Goal: Transaction & Acquisition: Purchase product/service

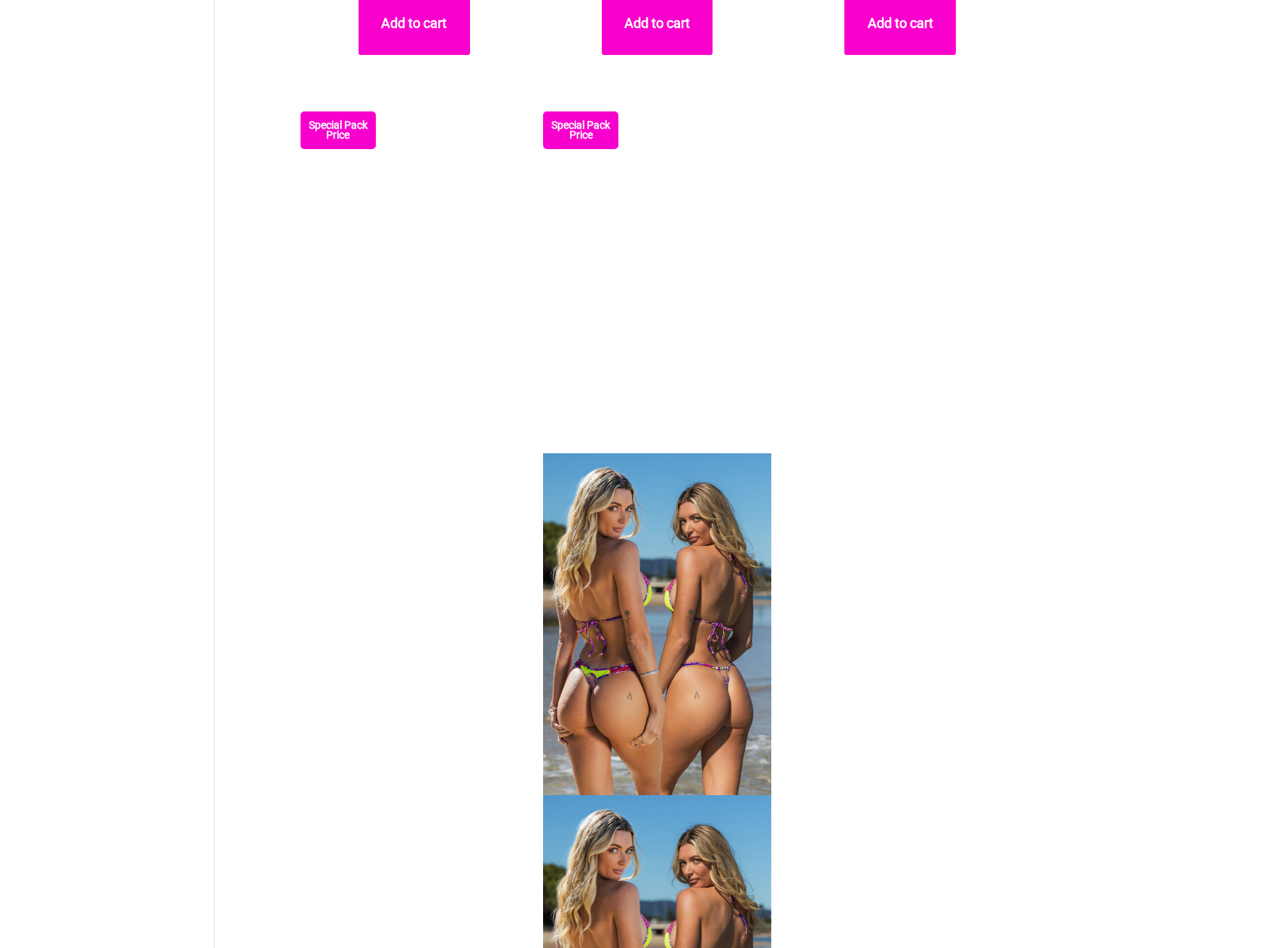
scroll to position [5423, 0]
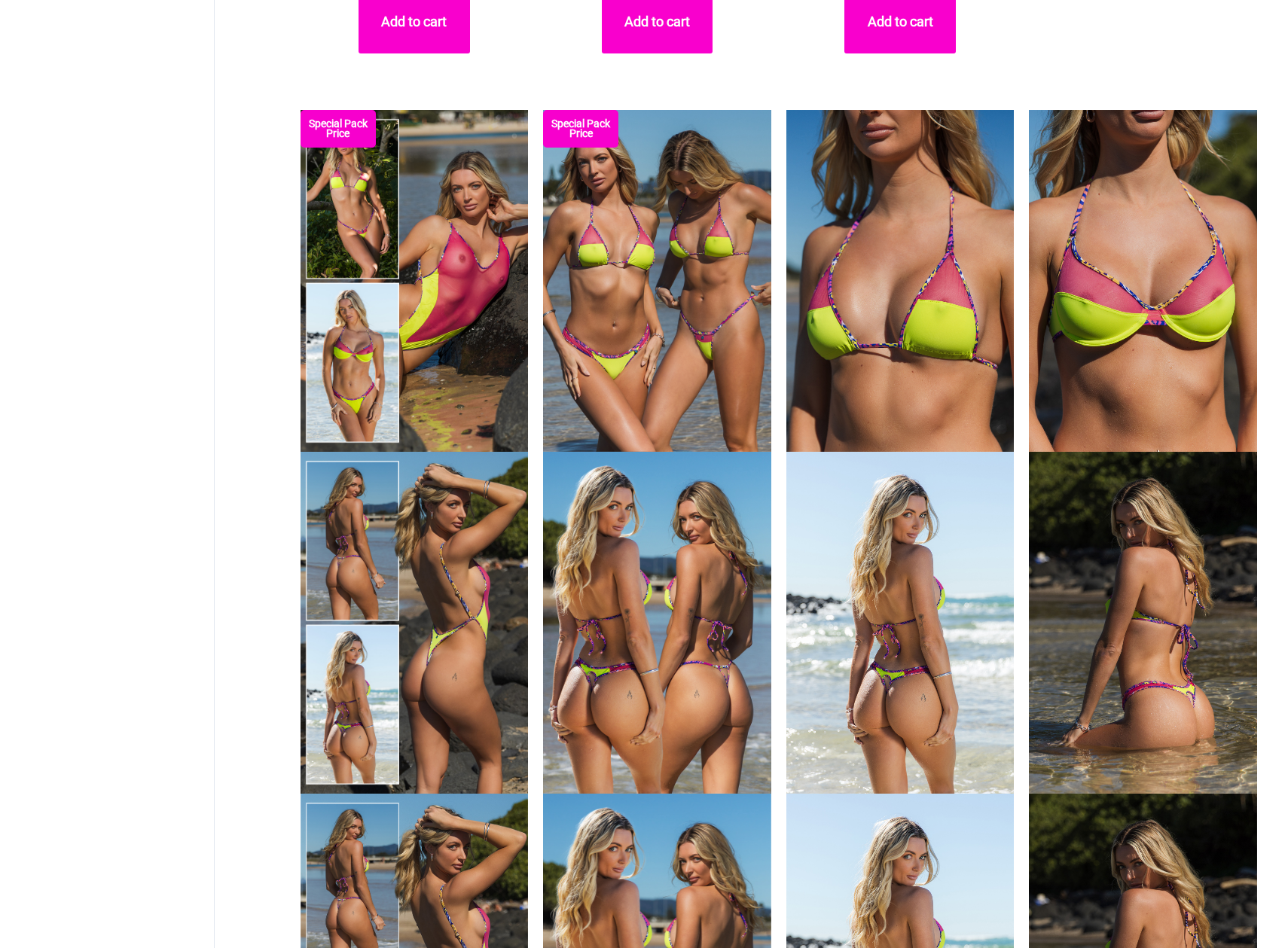
click at [463, 311] on img at bounding box center [414, 281] width 228 height 342
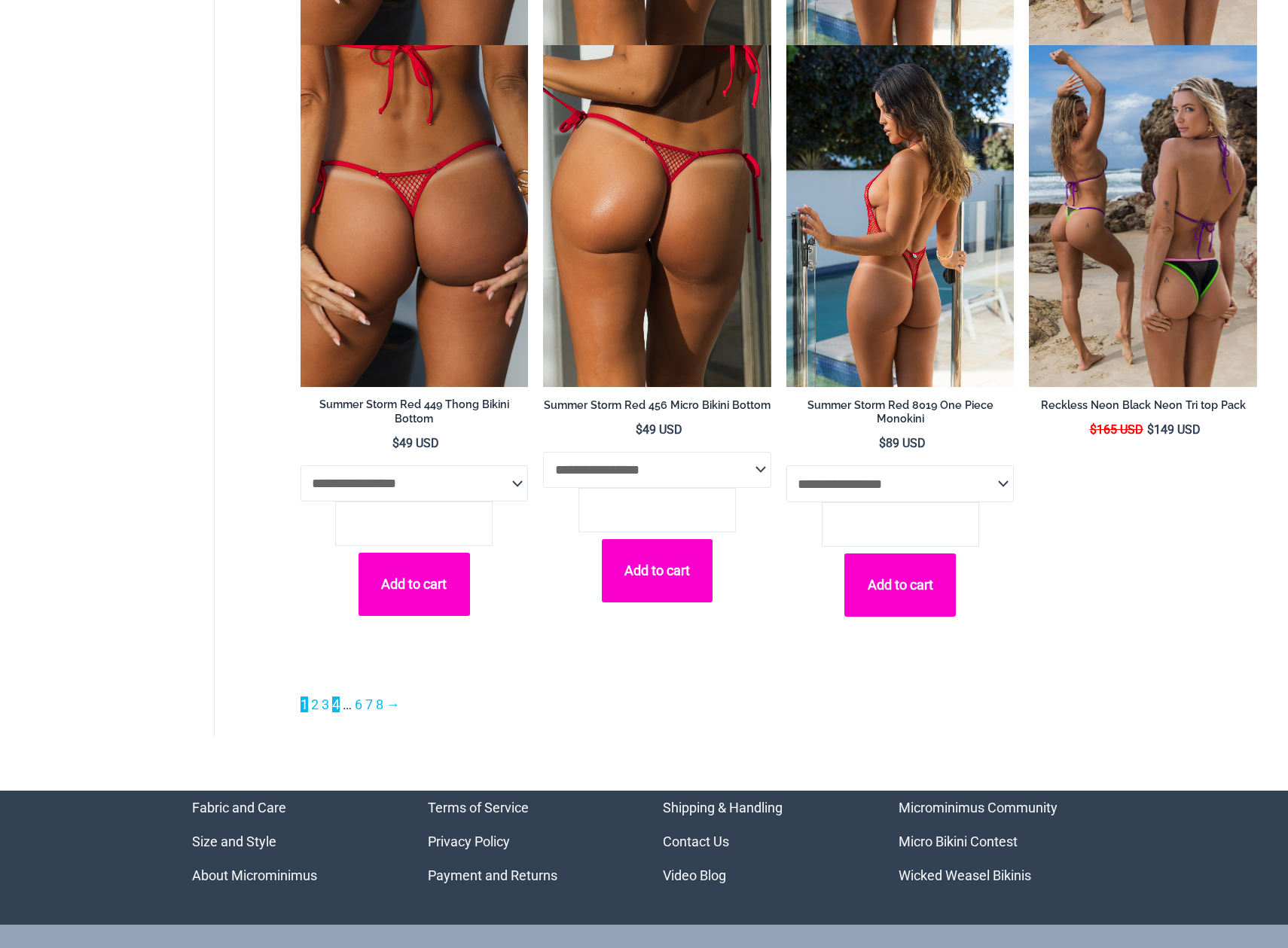
scroll to position [10289, 0]
click at [315, 700] on link "2" at bounding box center [314, 704] width 7 height 16
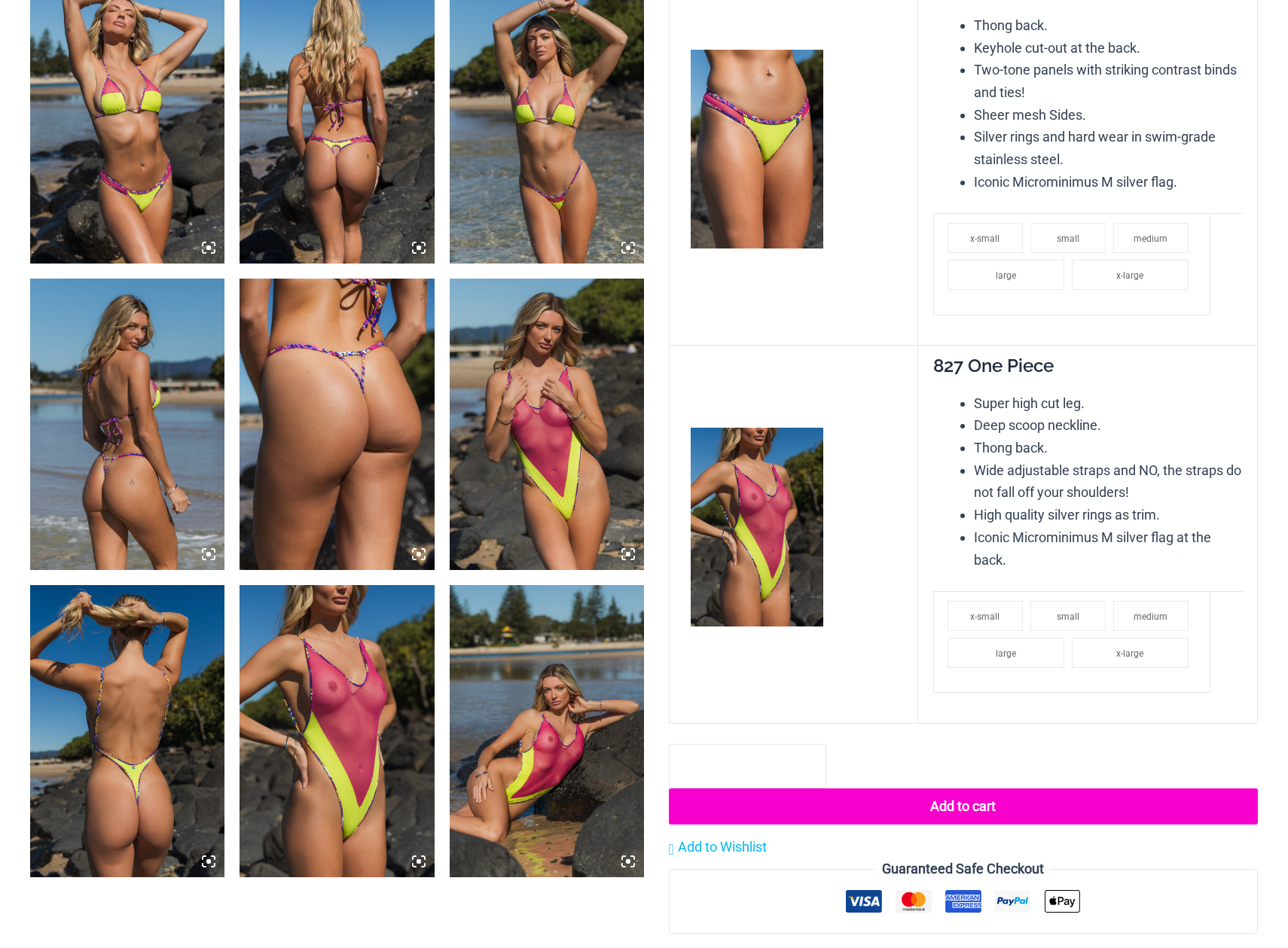
scroll to position [2040, 0]
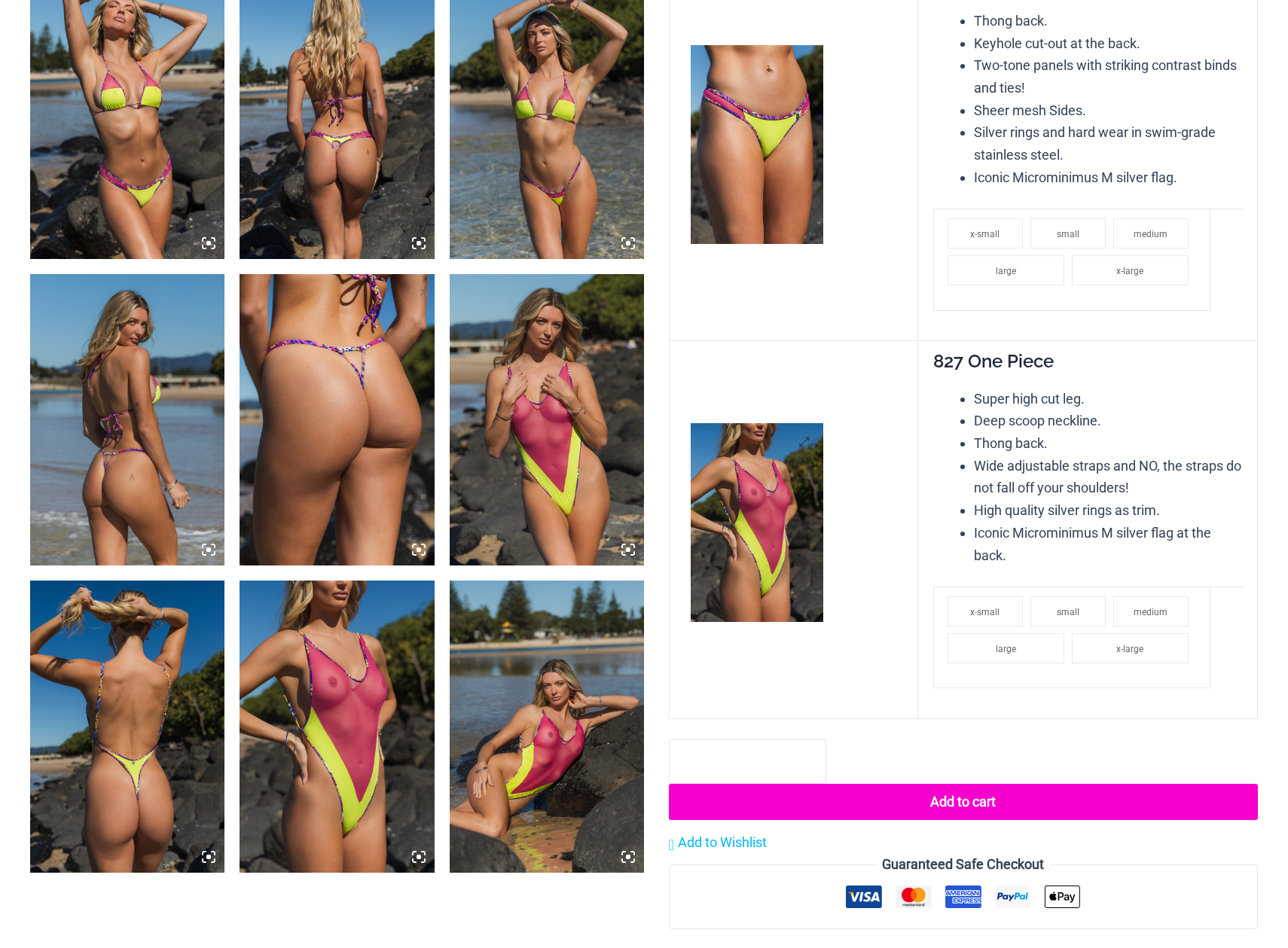
click at [763, 517] on img at bounding box center [757, 523] width 133 height 199
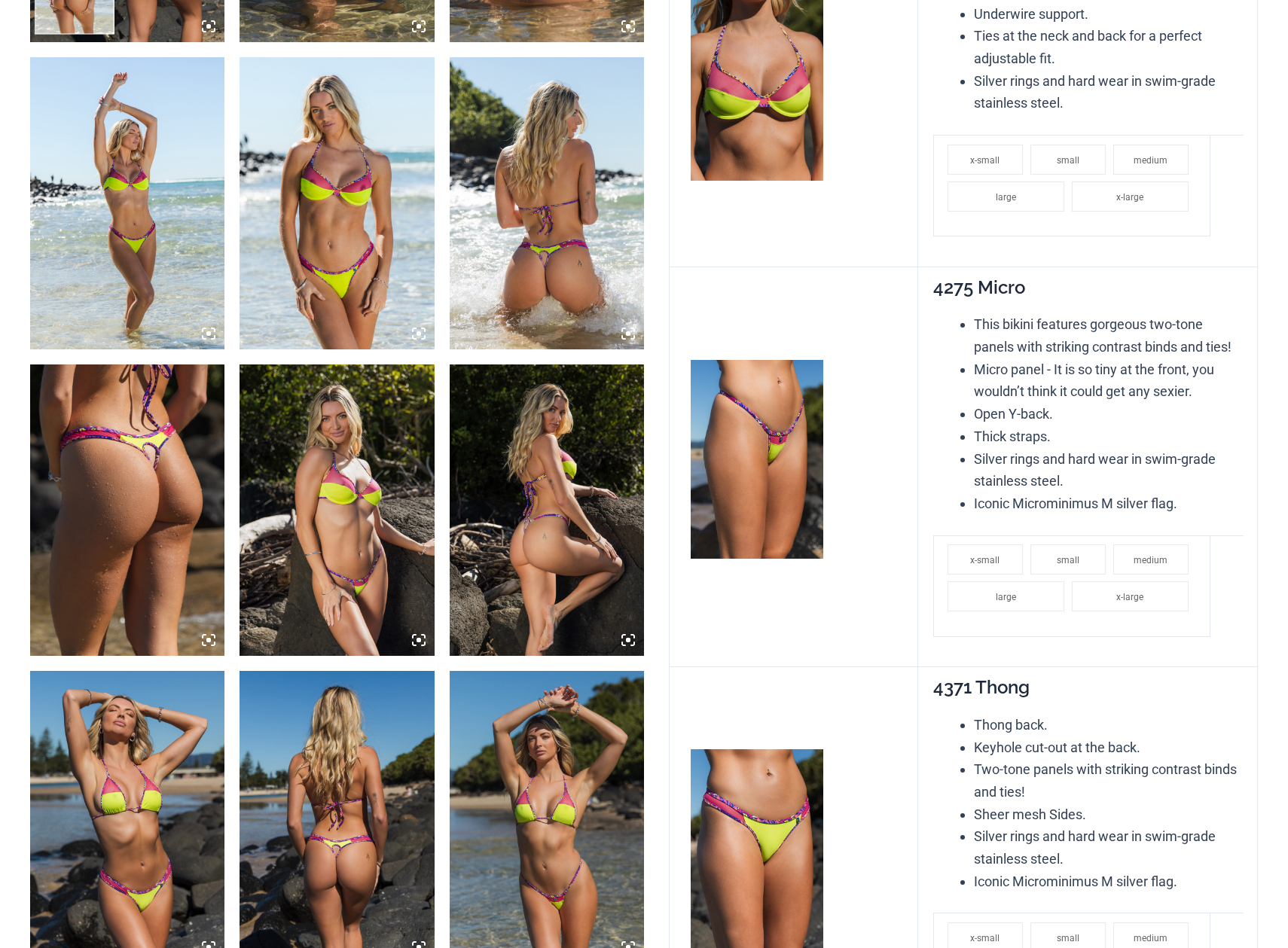
scroll to position [1331, 0]
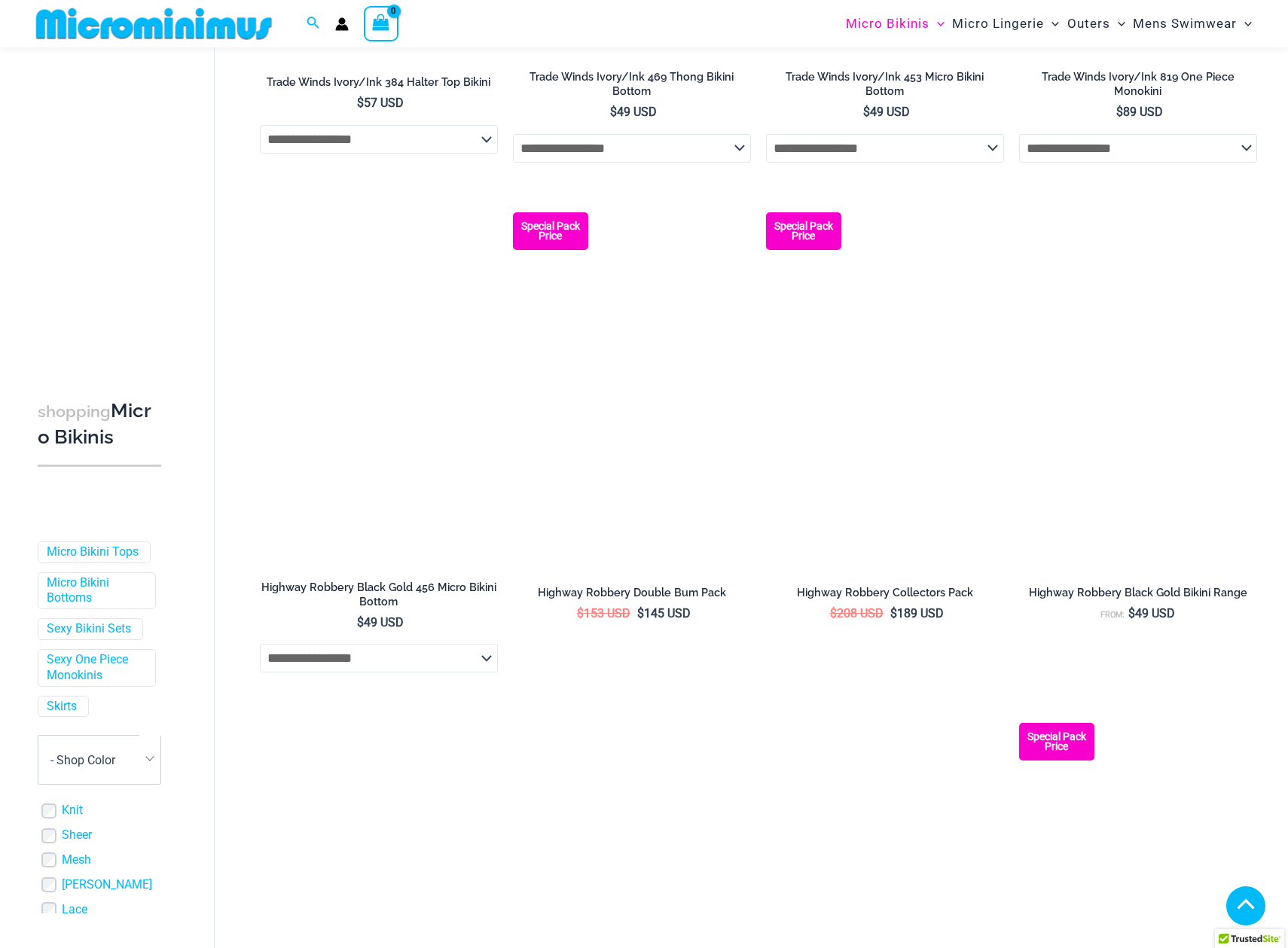
scroll to position [2411, 0]
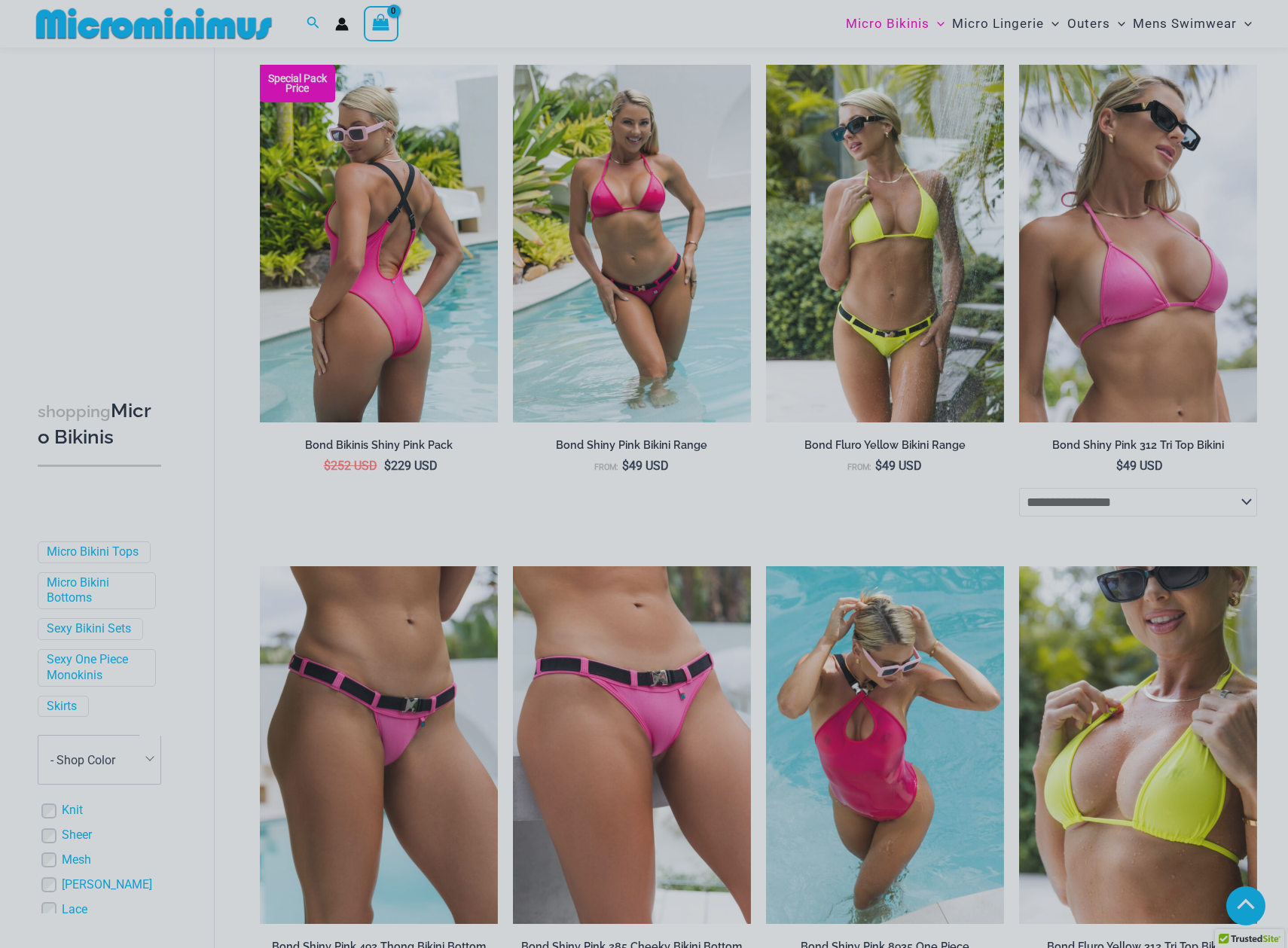
scroll to position [692, 0]
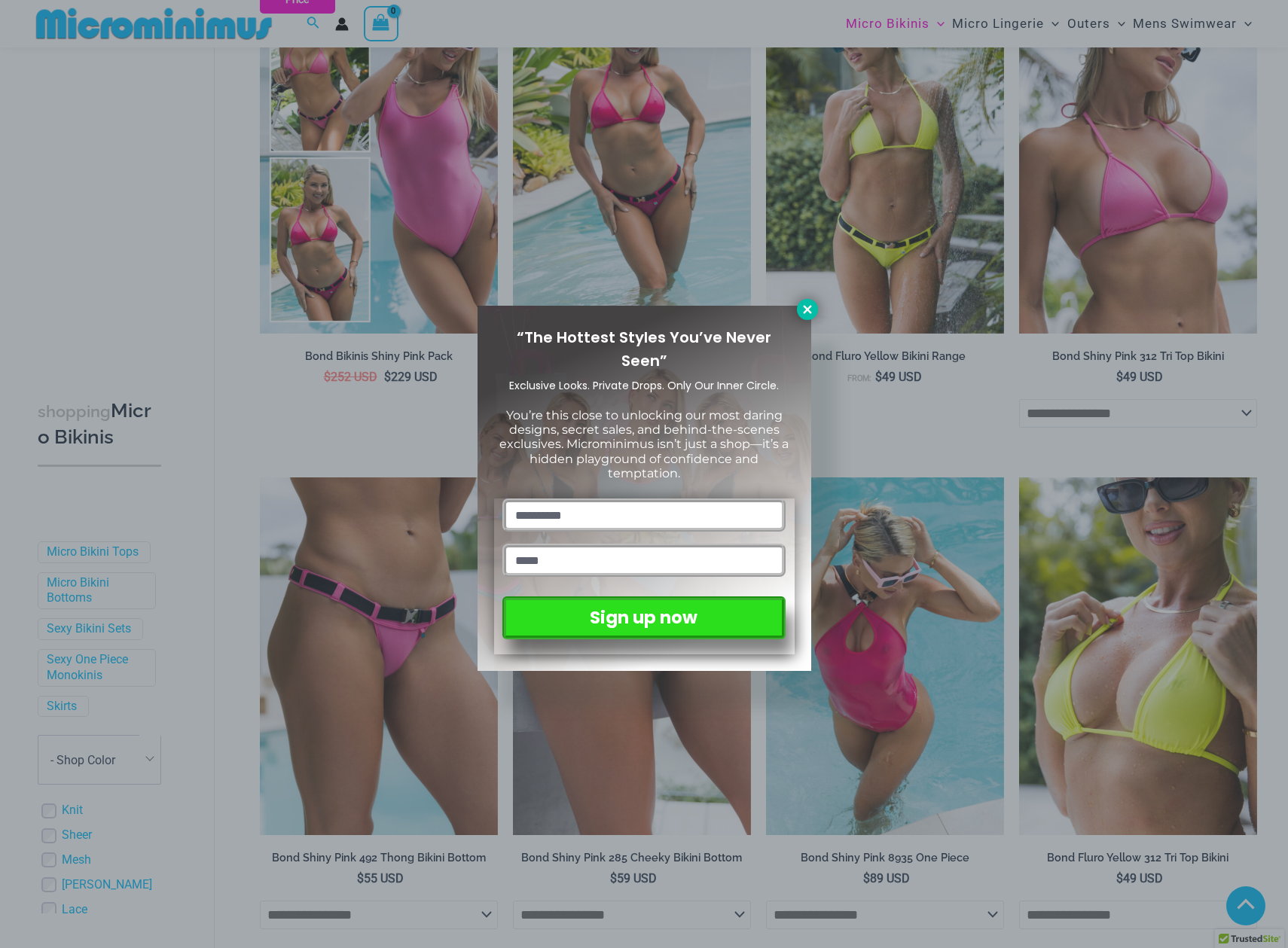
click at [807, 313] on icon at bounding box center [807, 309] width 13 height 13
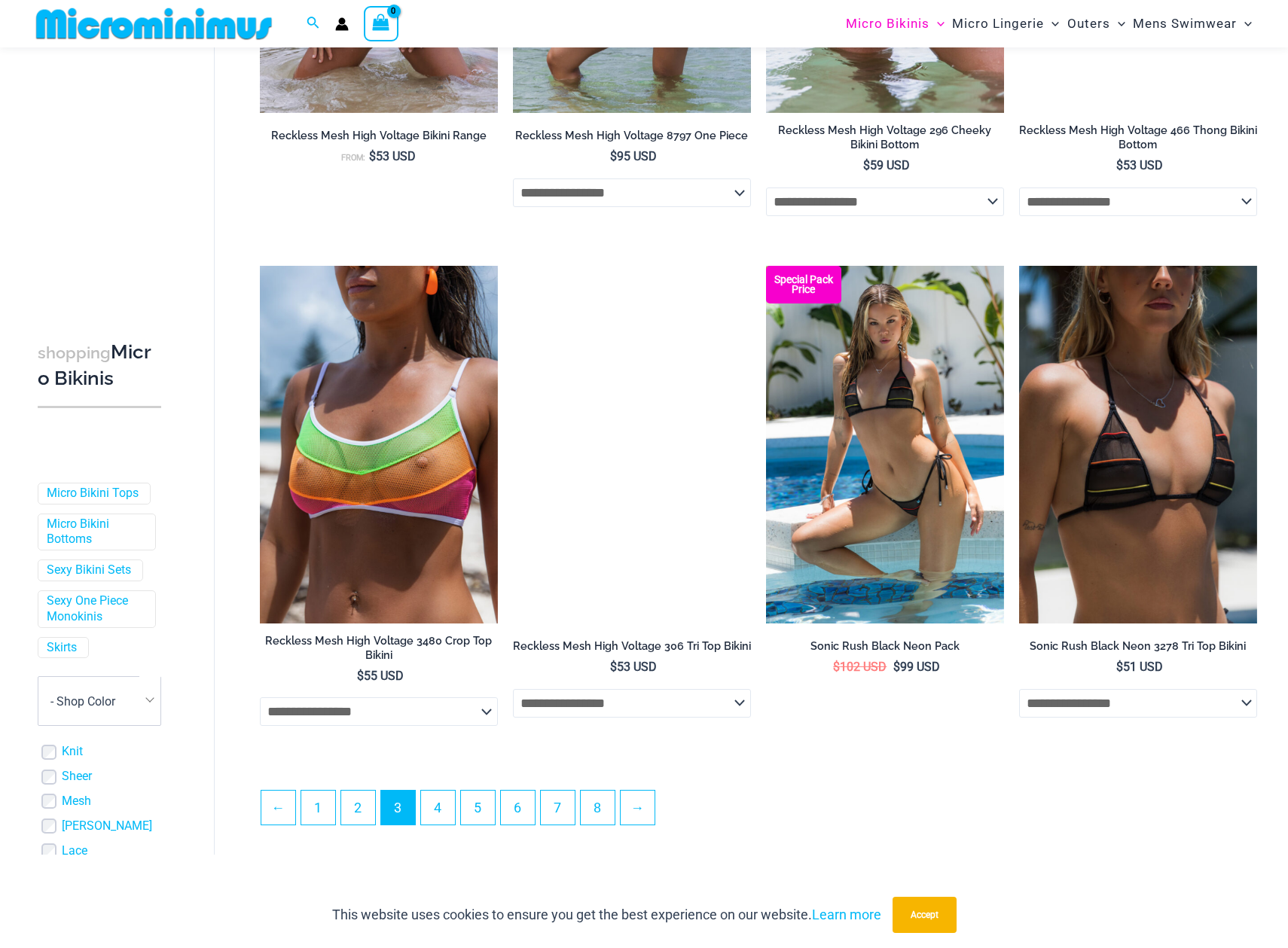
scroll to position [3386, 0]
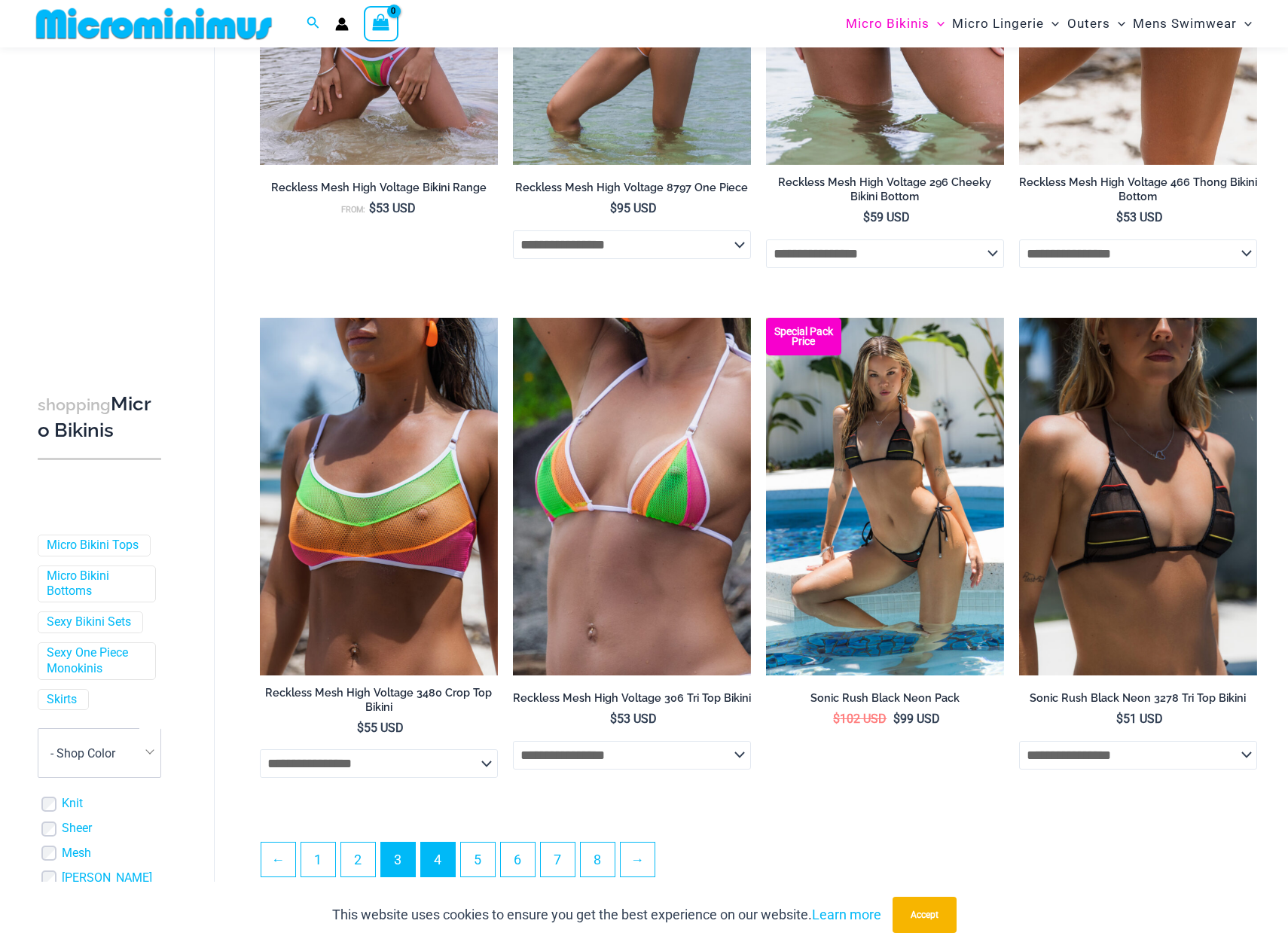
click at [439, 854] on link "4" at bounding box center [438, 859] width 34 height 34
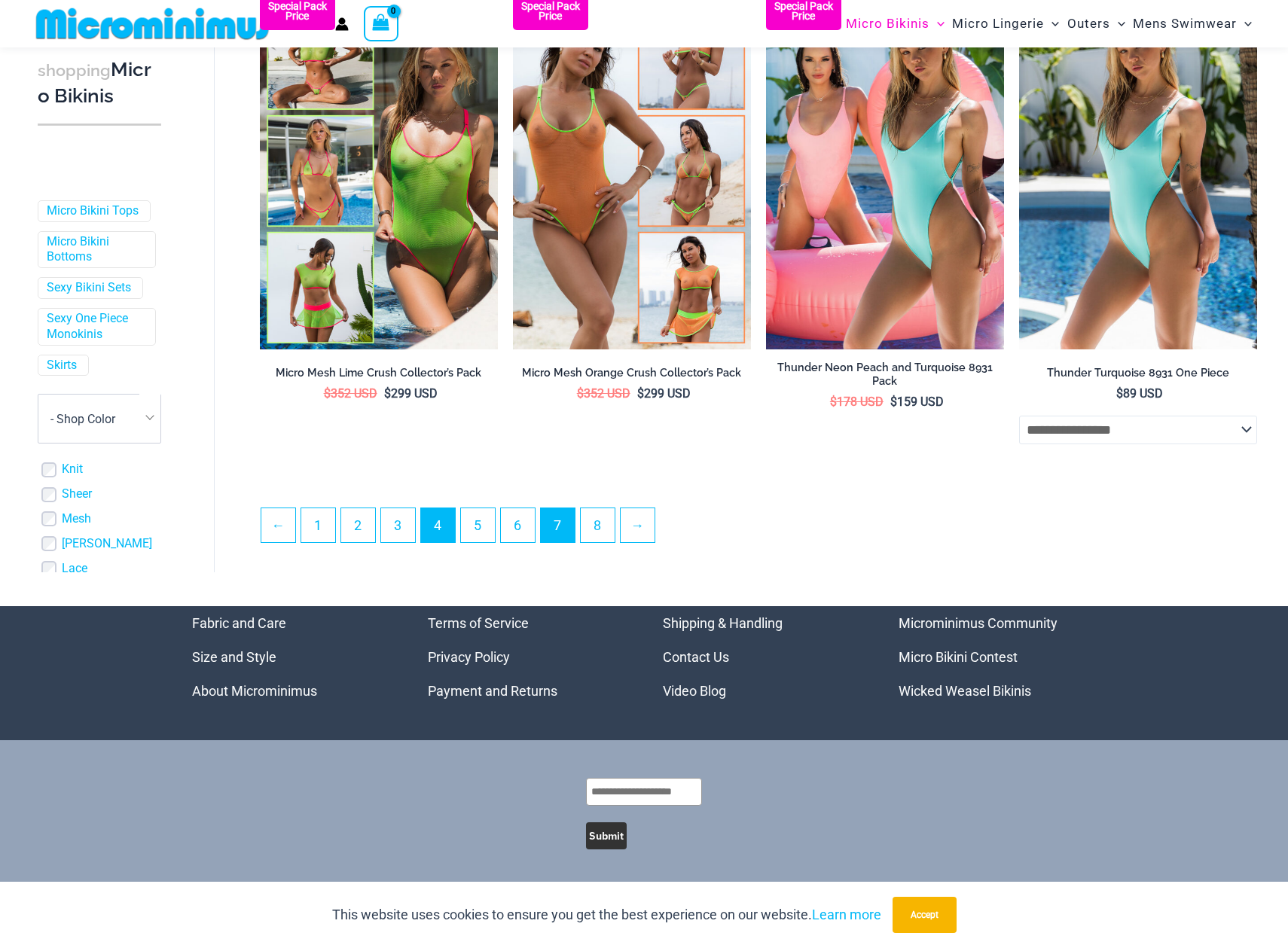
scroll to position [3648, 0]
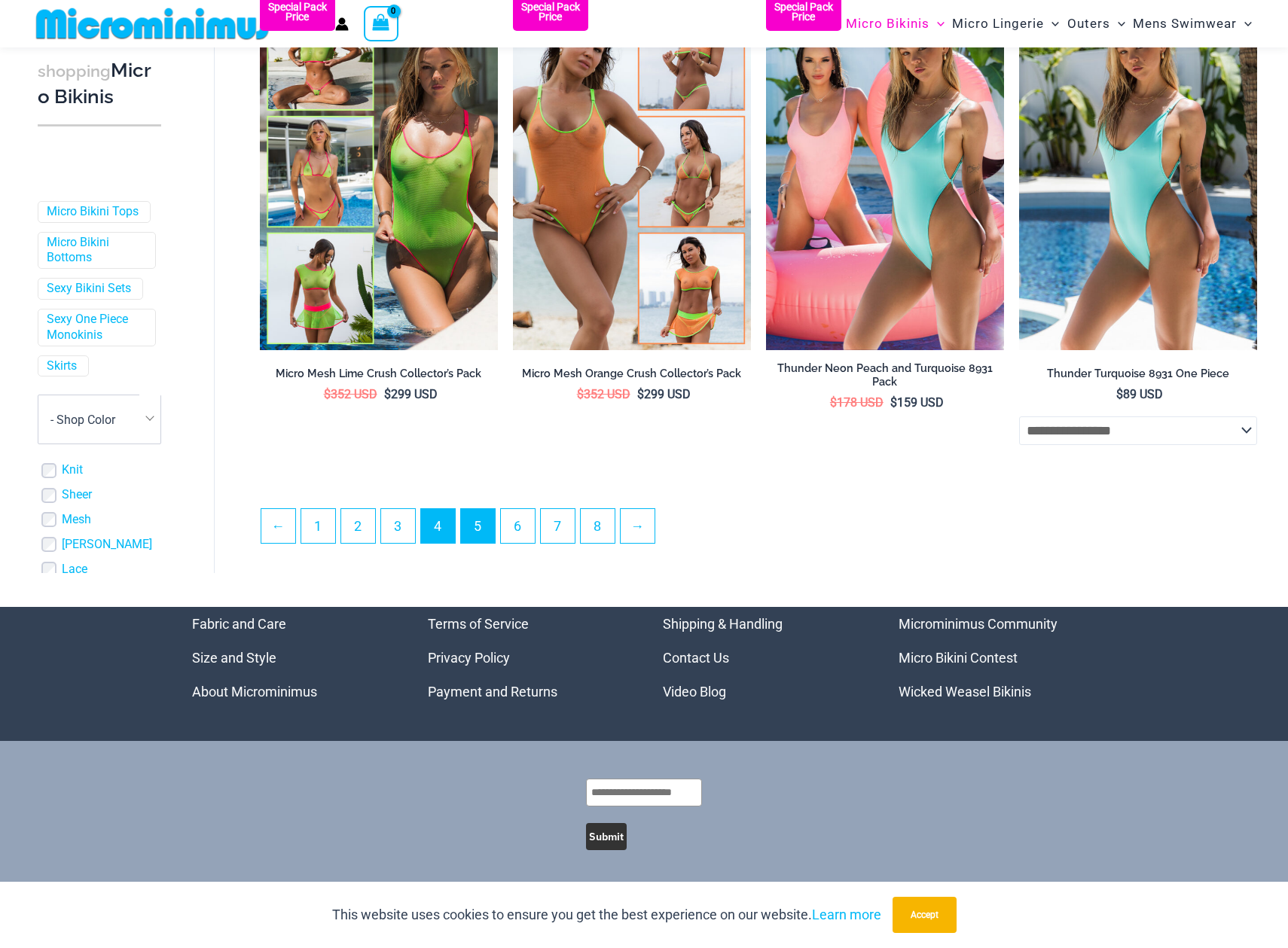
click at [488, 519] on link "5" at bounding box center [478, 526] width 34 height 34
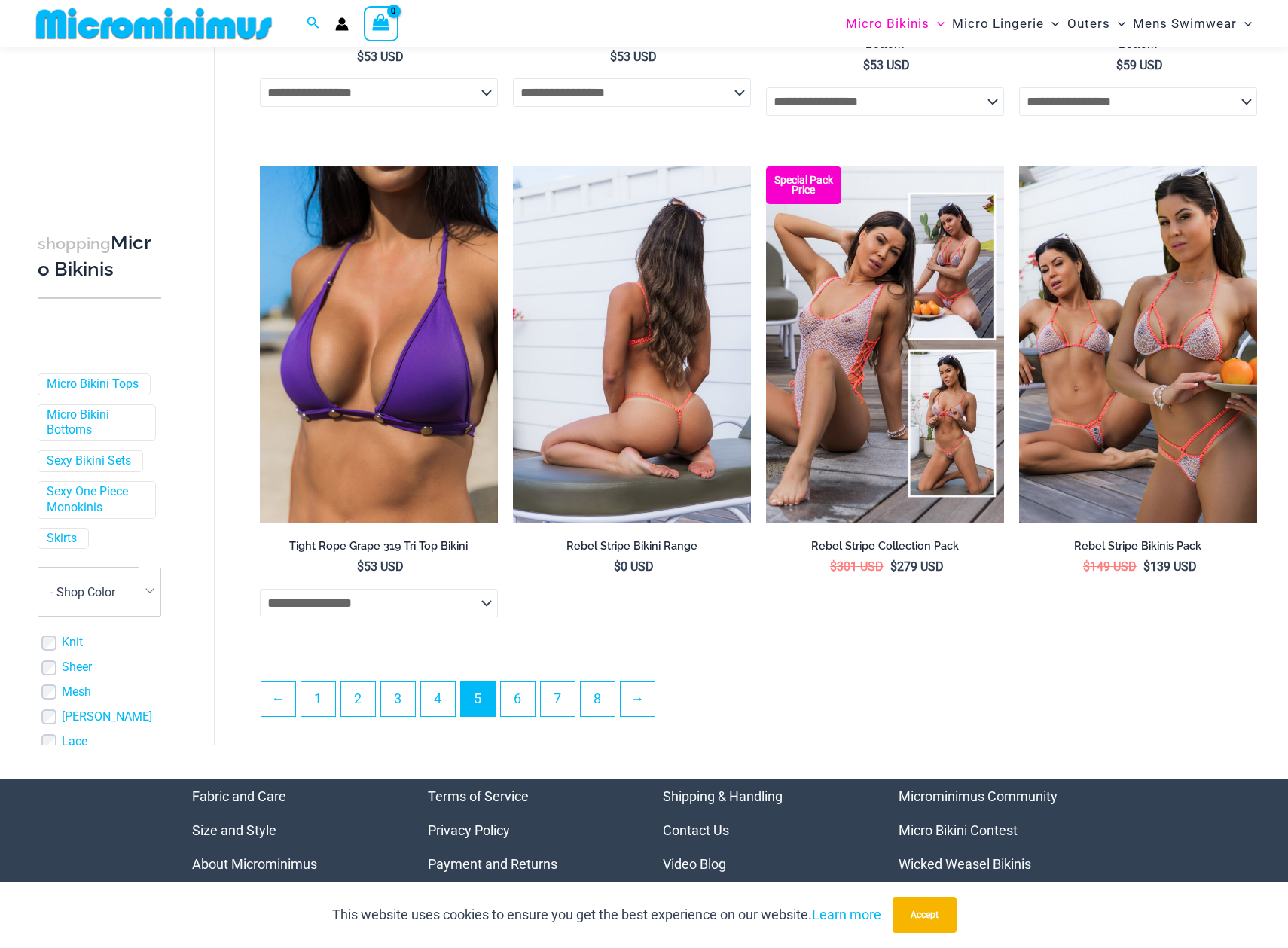
scroll to position [3520, 0]
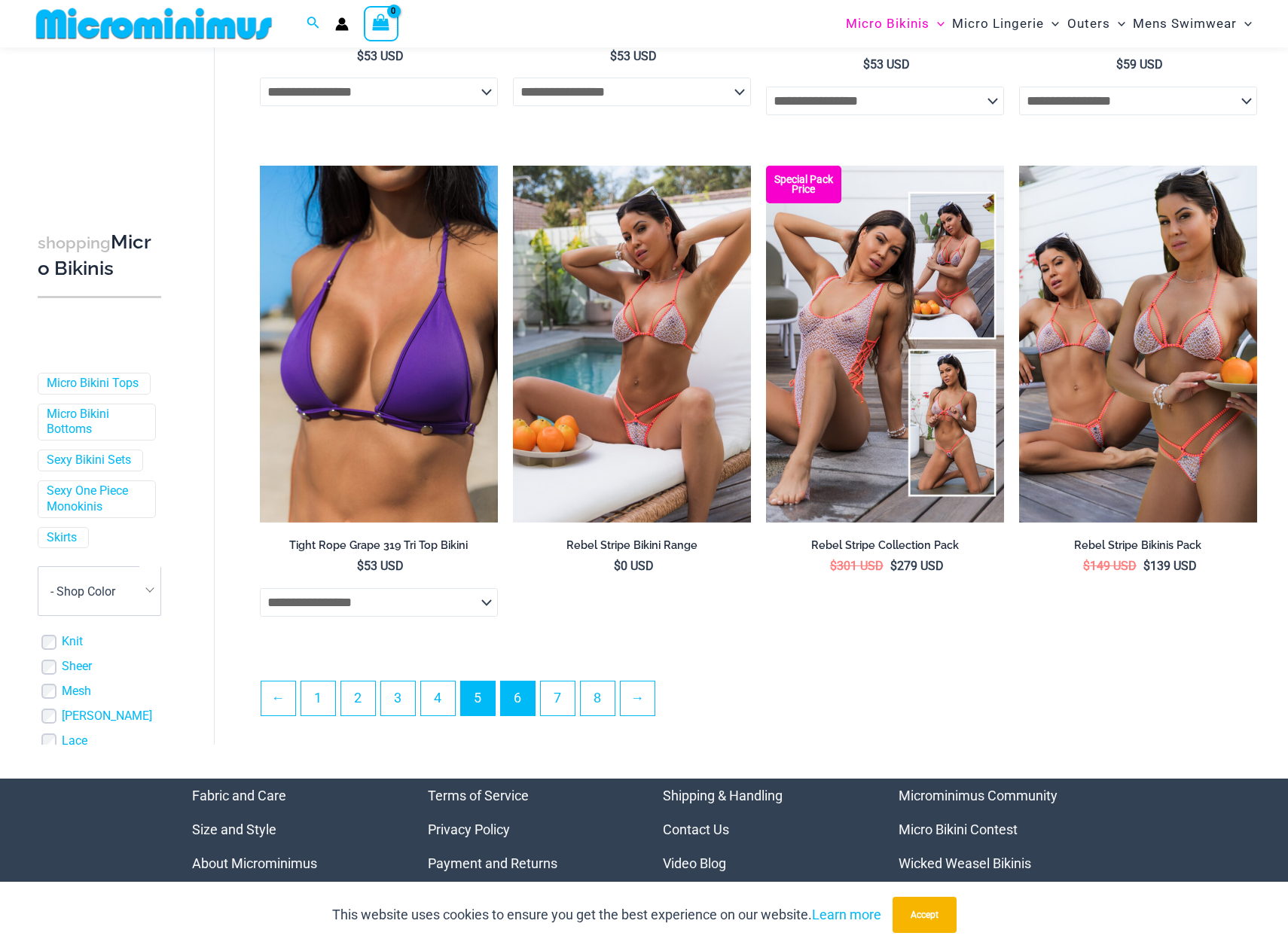
click at [516, 688] on link "6" at bounding box center [518, 698] width 34 height 34
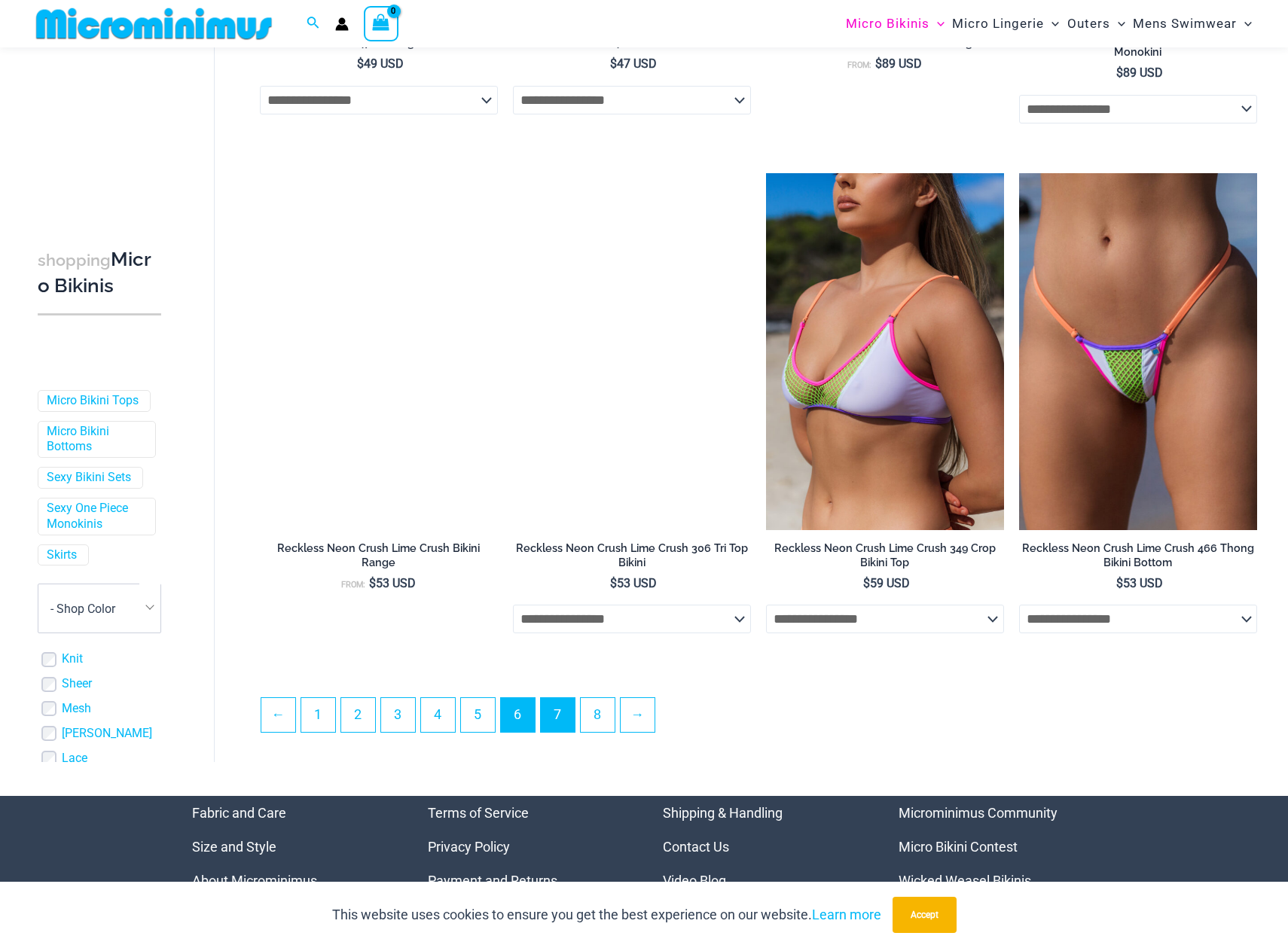
scroll to position [3514, 0]
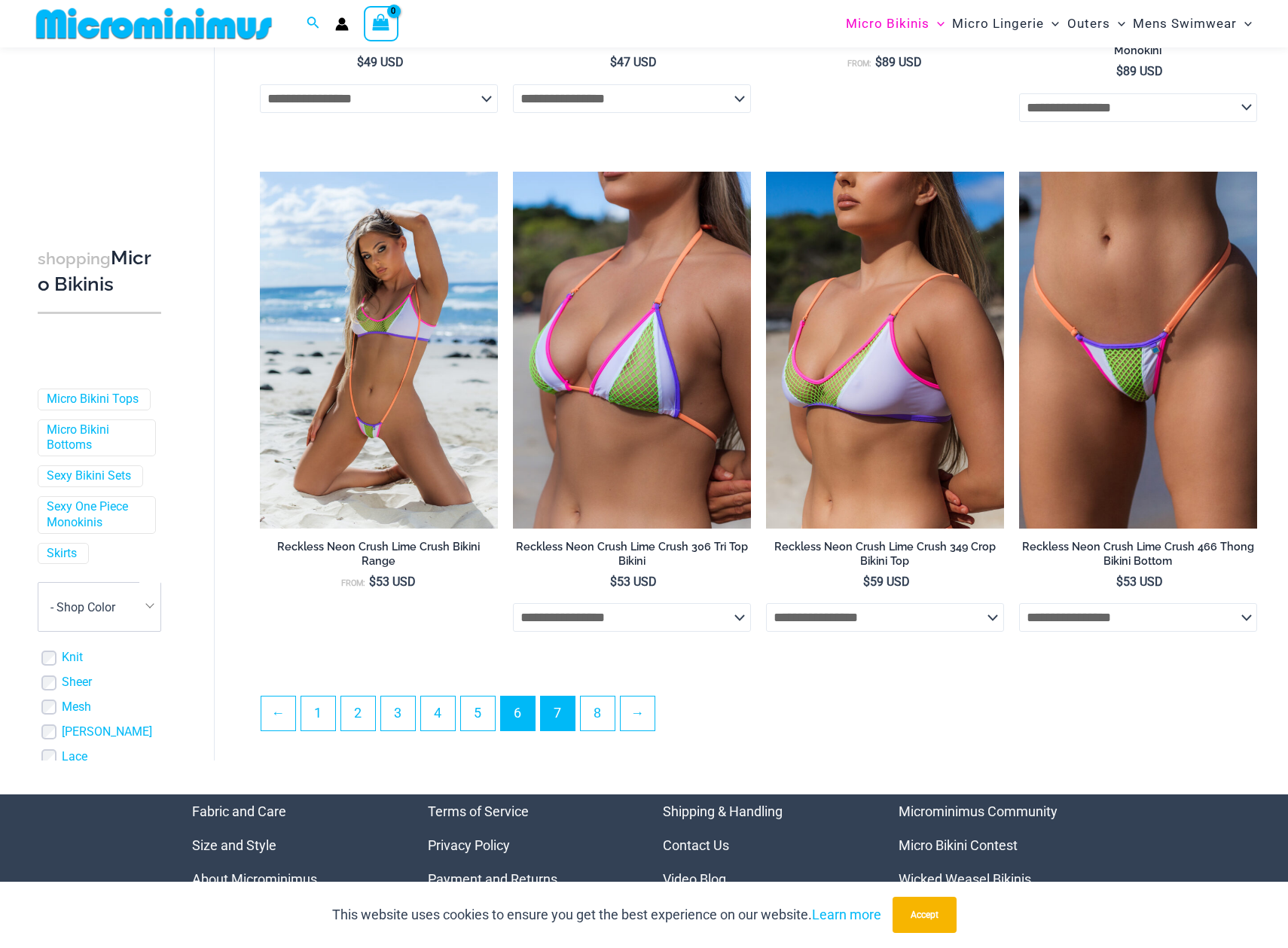
click at [560, 697] on link "7" at bounding box center [557, 713] width 34 height 34
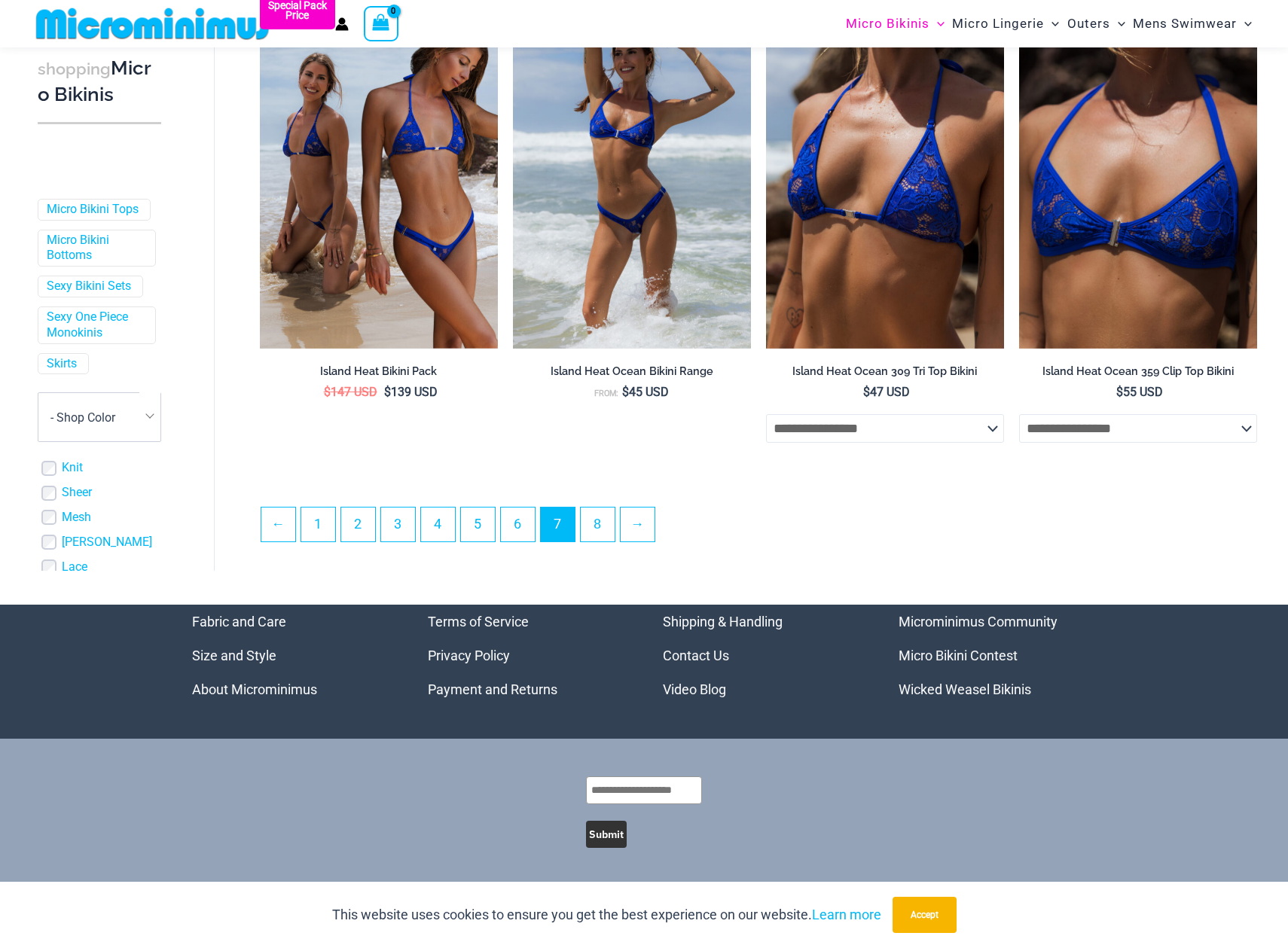
scroll to position [3731, 0]
click at [604, 520] on link "8" at bounding box center [597, 524] width 34 height 34
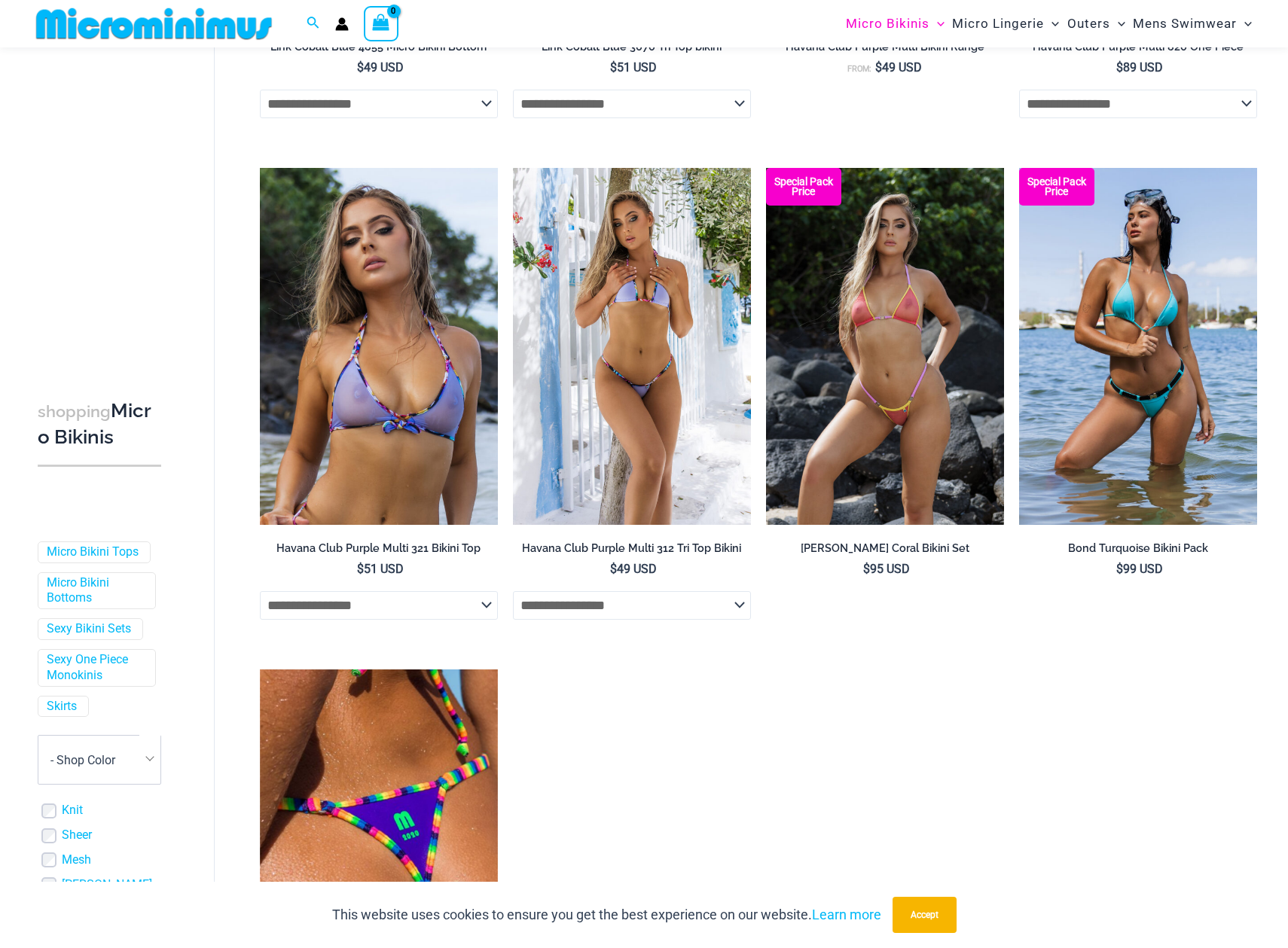
scroll to position [1972, 0]
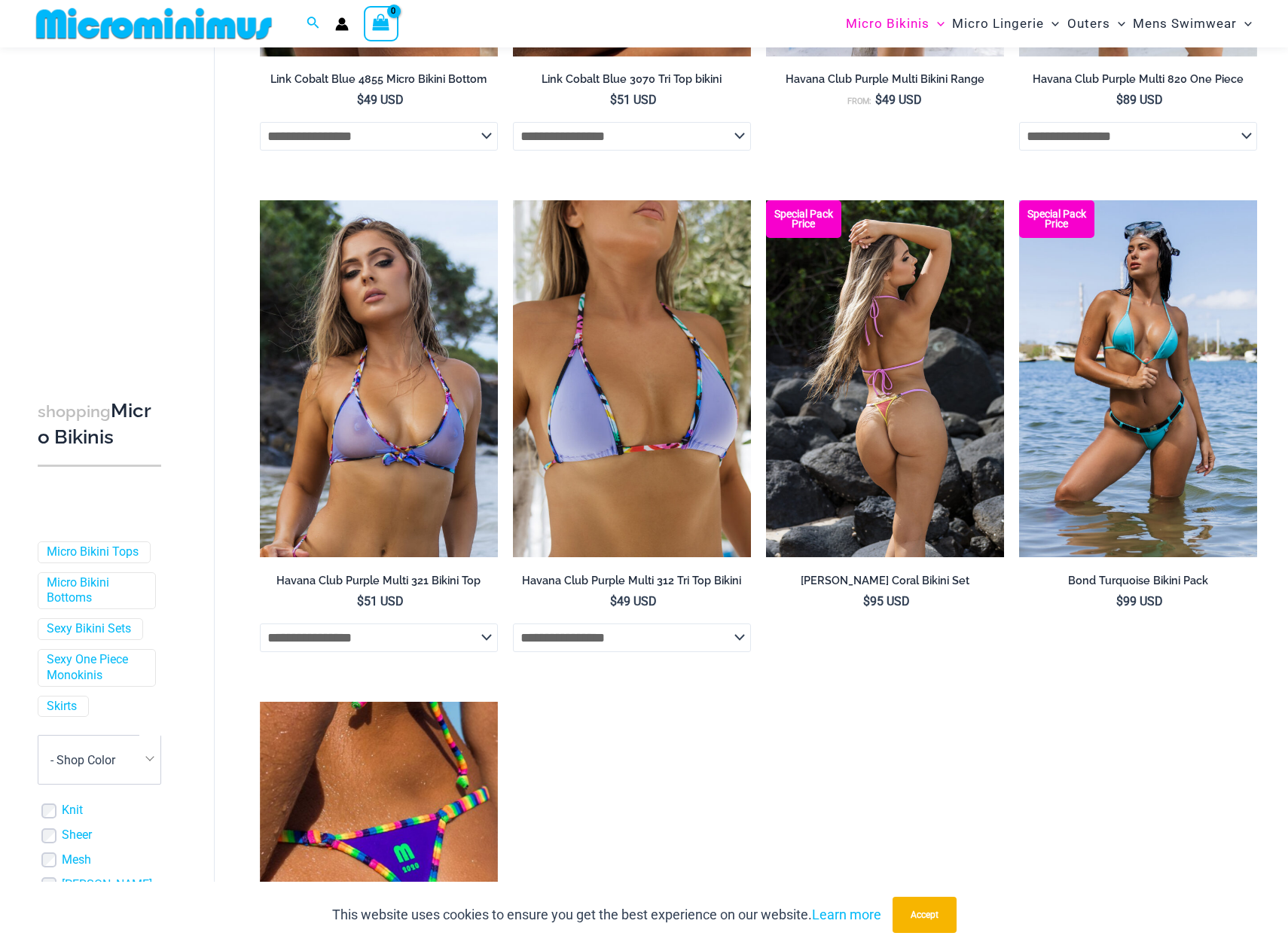
click at [888, 471] on img at bounding box center [884, 379] width 238 height 357
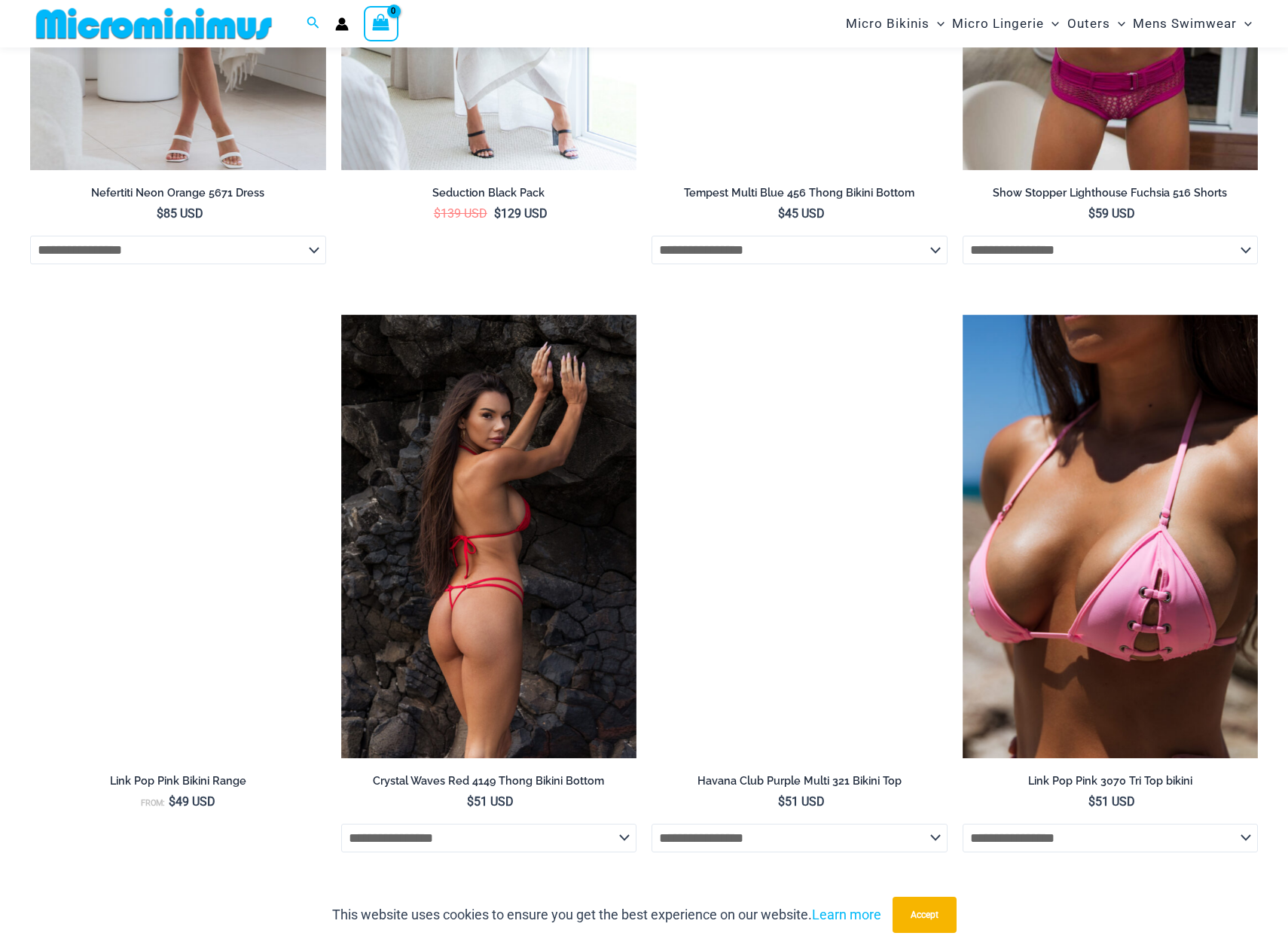
scroll to position [2161, 0]
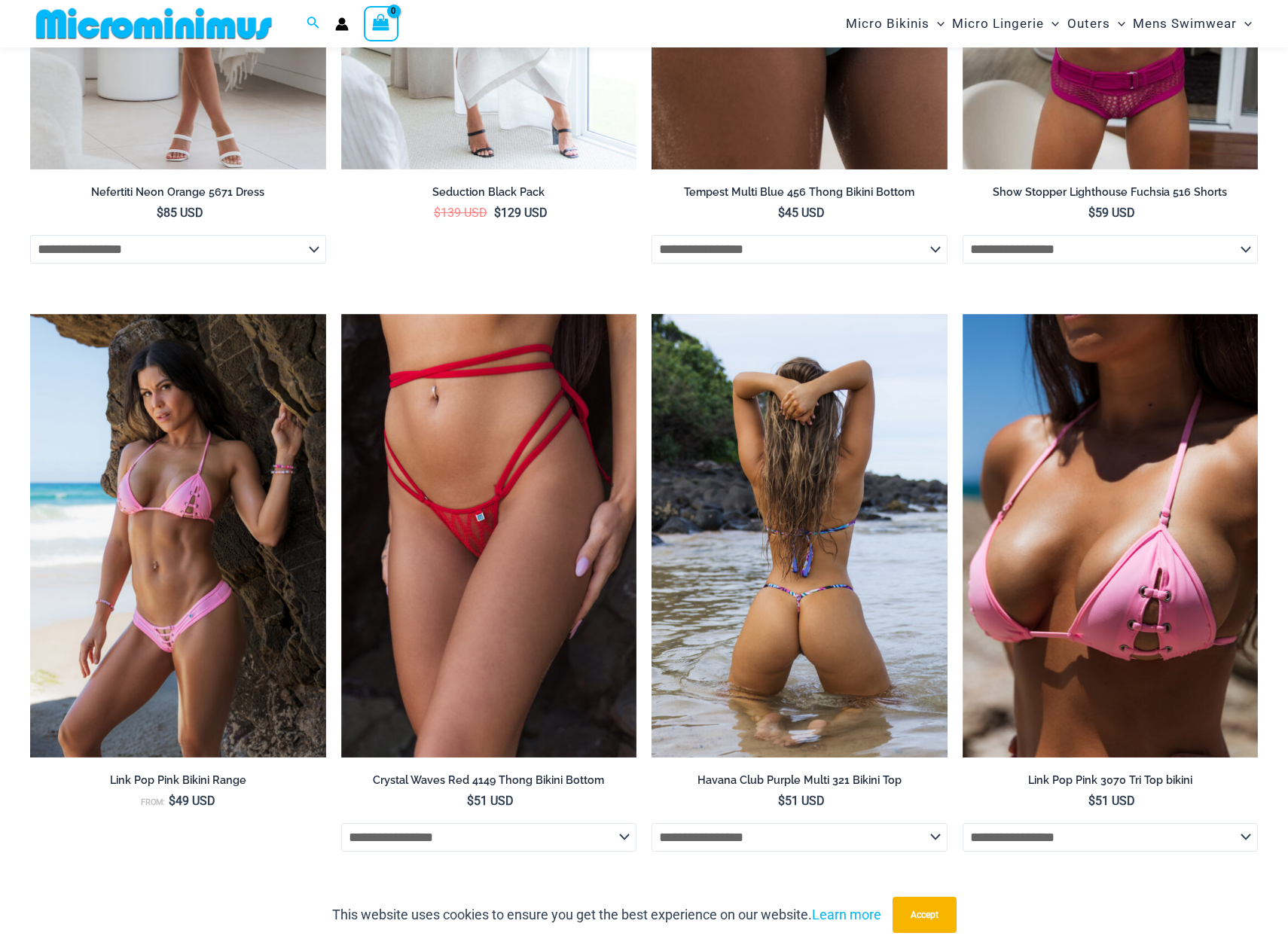
click at [785, 594] on img at bounding box center [799, 536] width 296 height 444
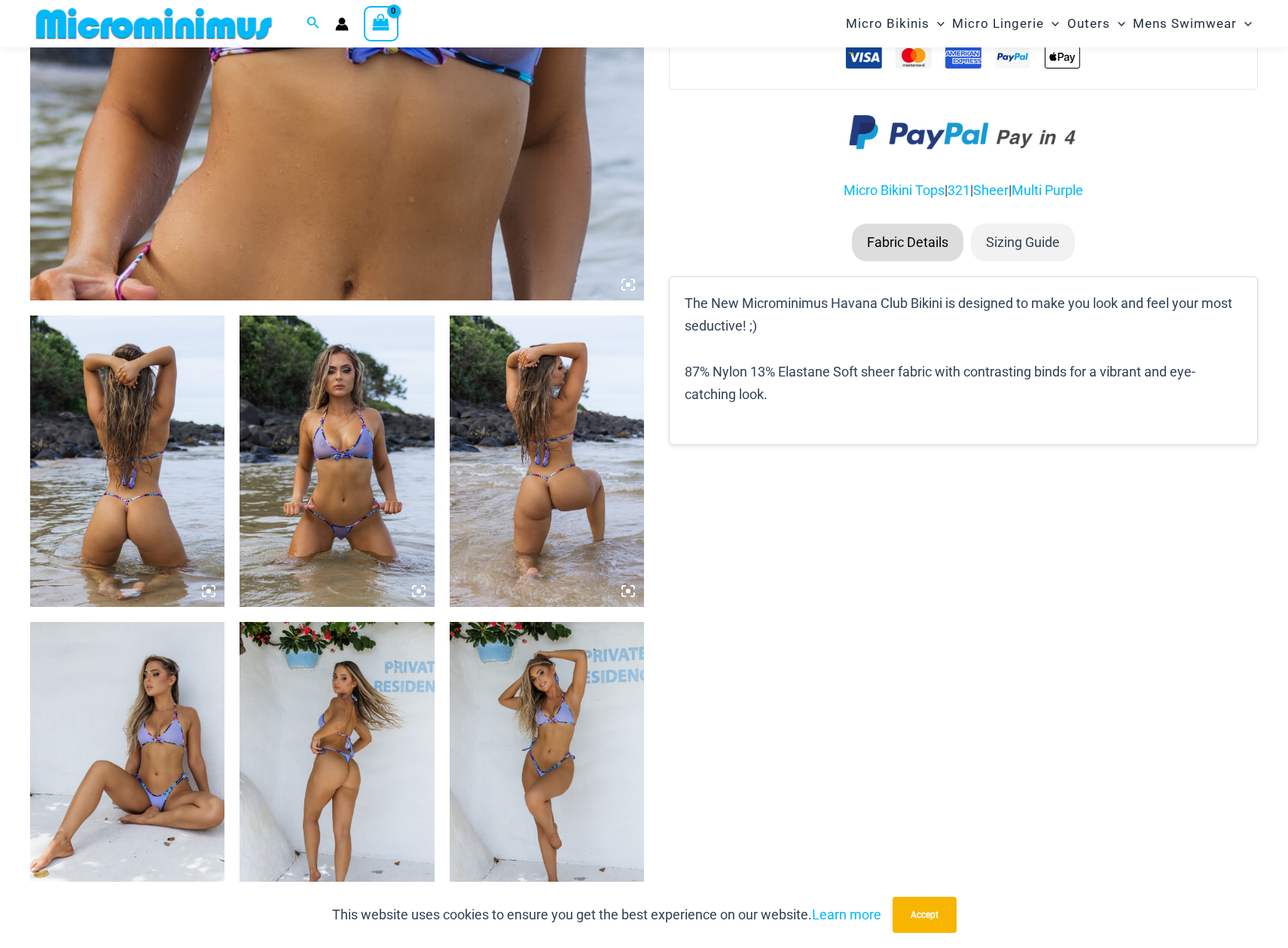
scroll to position [808, 0]
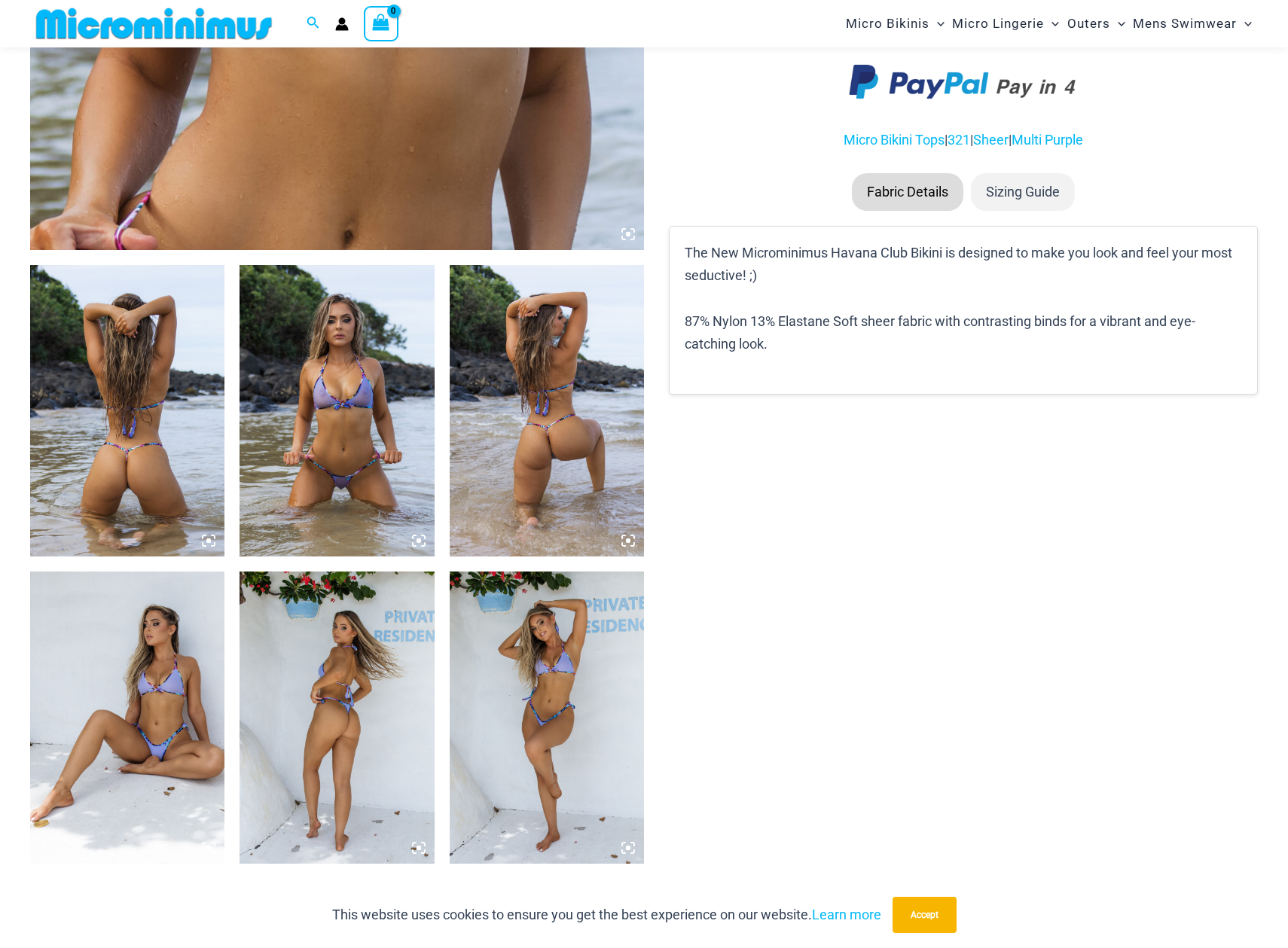
click at [380, 496] on img at bounding box center [337, 411] width 194 height 291
